Goal: Navigation & Orientation: Go to known website

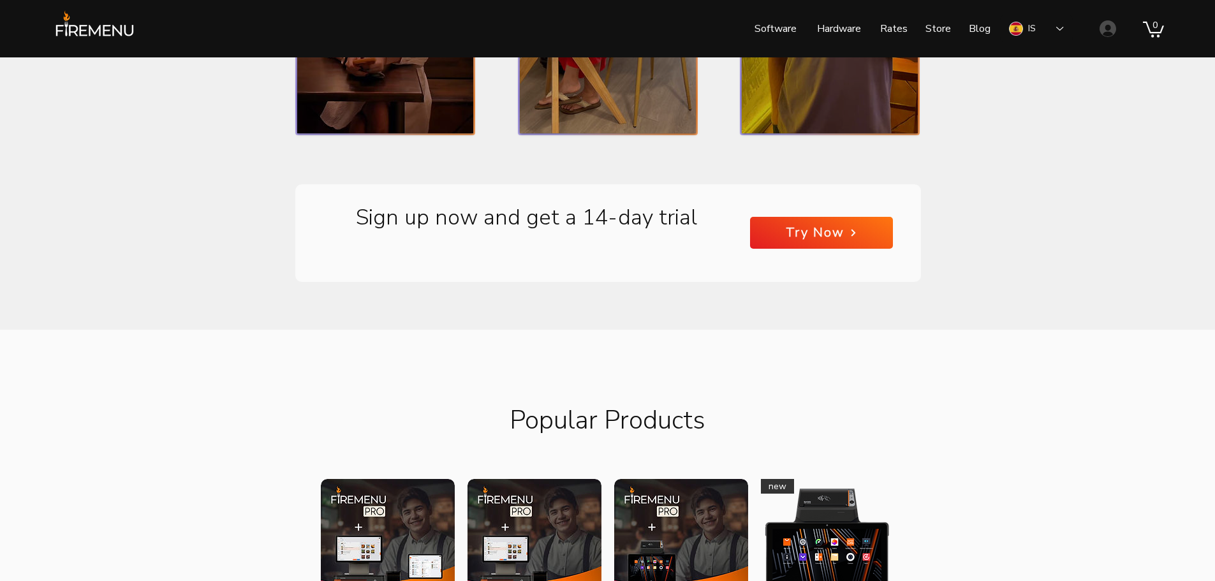
scroll to position [1022, 0]
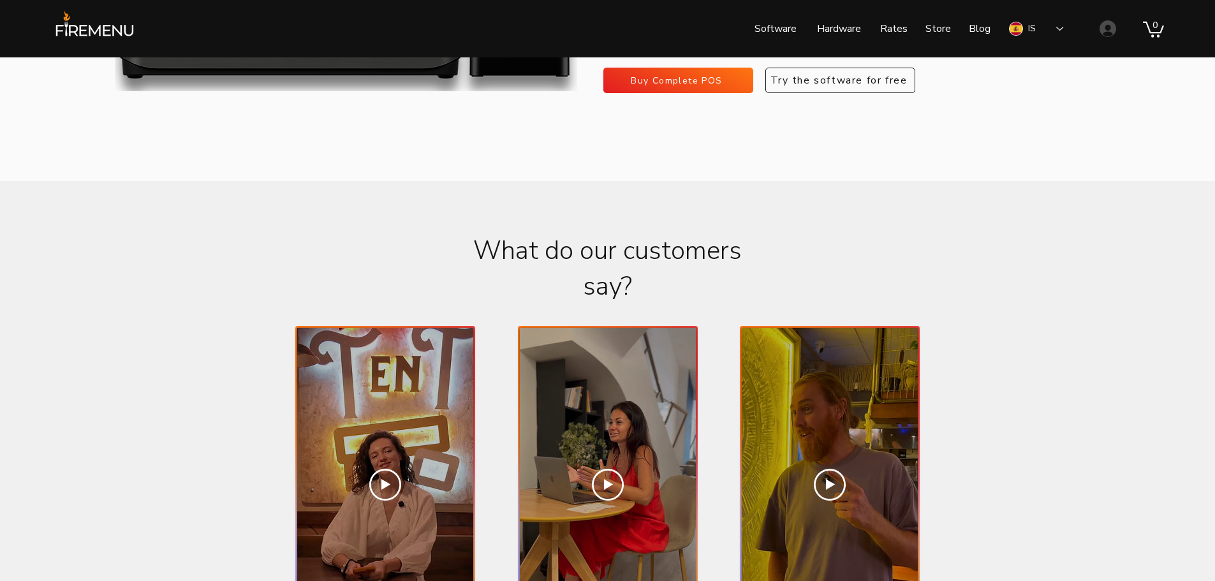
drag, startPoint x: 1200, startPoint y: 303, endPoint x: 1206, endPoint y: 296, distance: 9.1
click at [1198, 304] on div at bounding box center [607, 509] width 1215 height 657
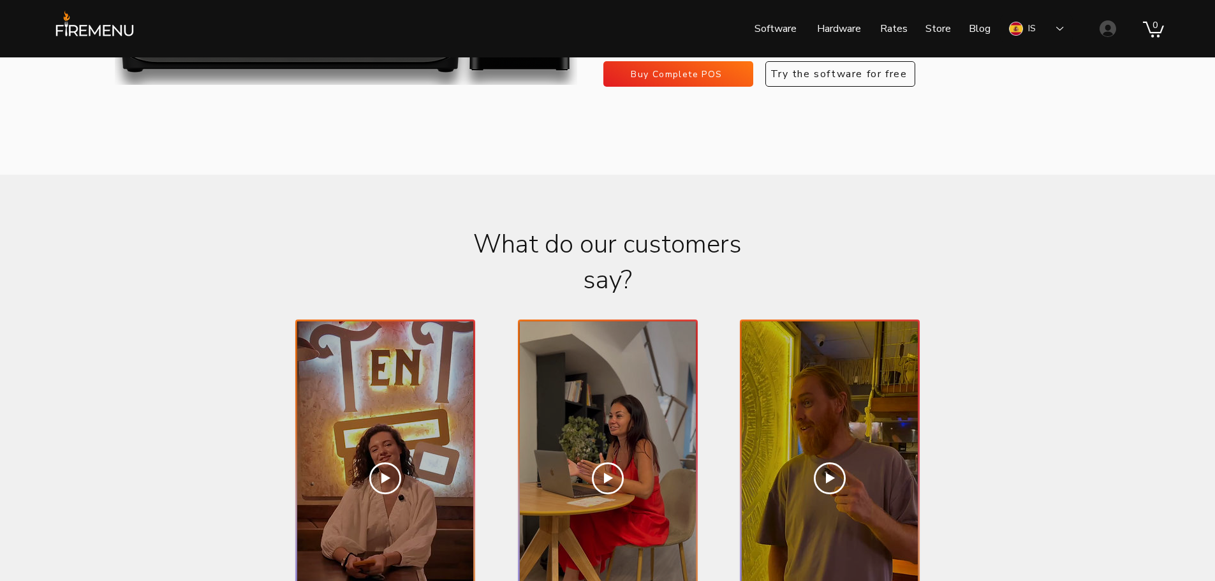
scroll to position [4902, 0]
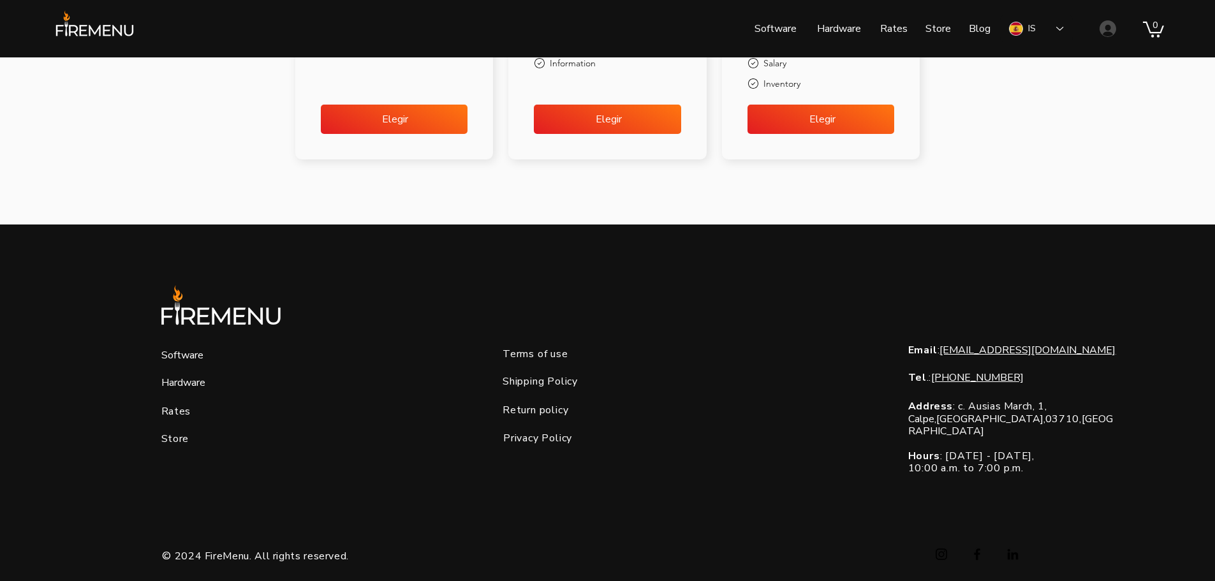
click at [543, 431] on font "Privacy Policy" at bounding box center [537, 438] width 69 height 14
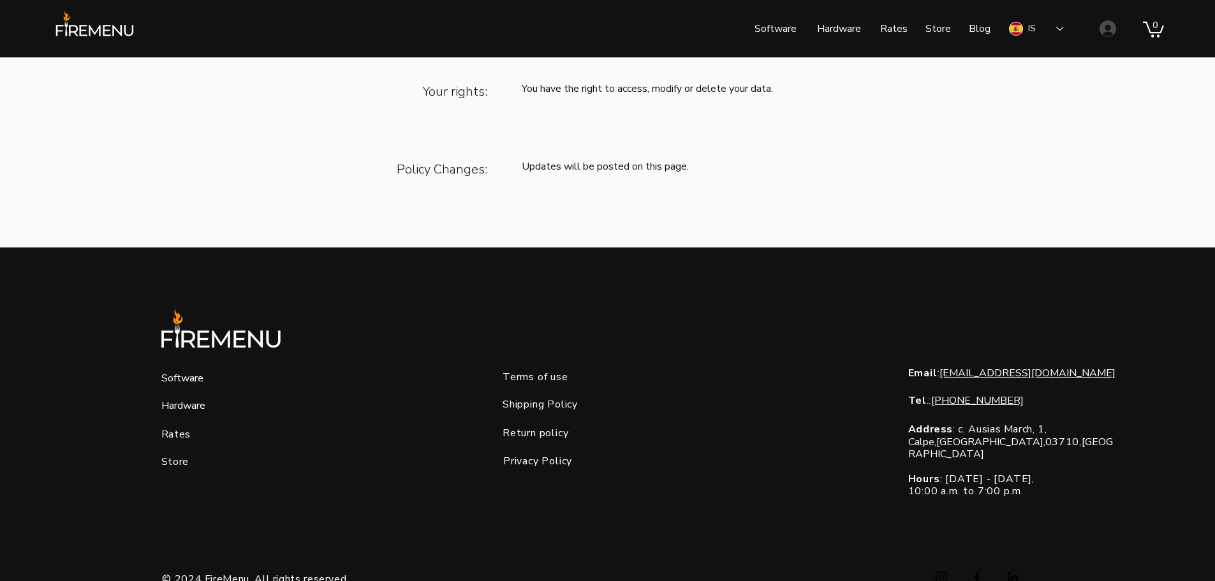
scroll to position [497, 0]
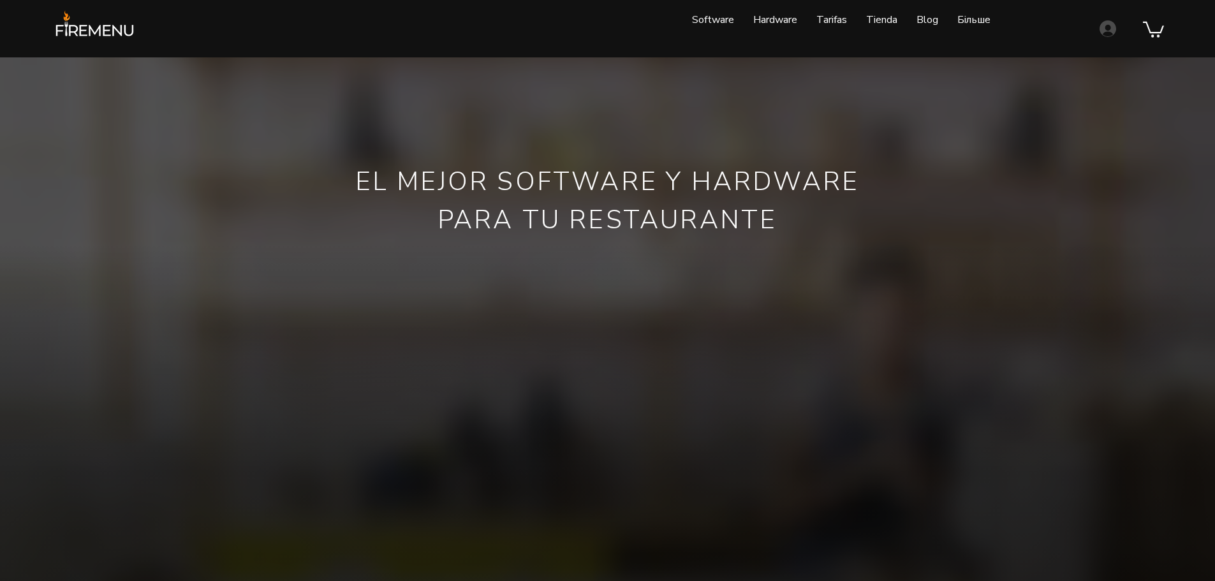
click at [144, 61] on wix-bg-image at bounding box center [607, 367] width 1215 height 620
